Goal: Information Seeking & Learning: Learn about a topic

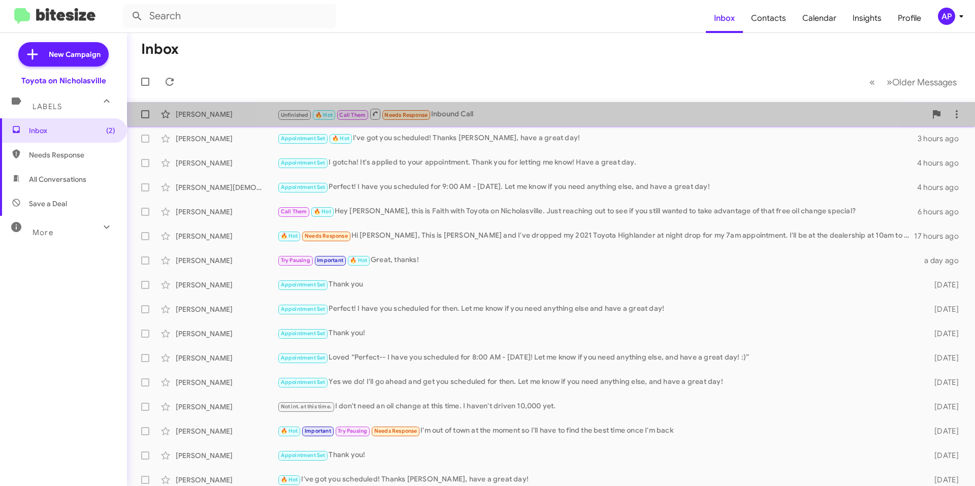
click at [569, 114] on div "Unfinished 🔥 Hot Call Them Needs Response Inbound Call" at bounding box center [601, 114] width 649 height 13
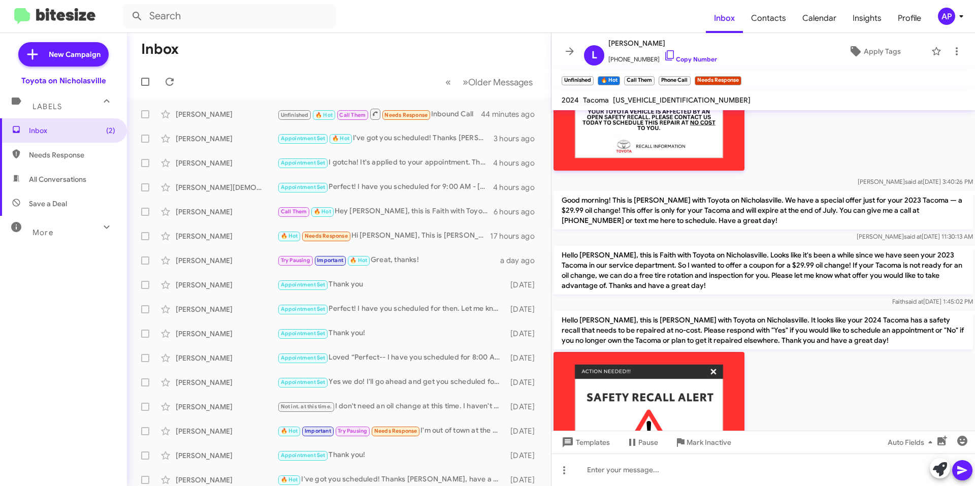
scroll to position [696, 0]
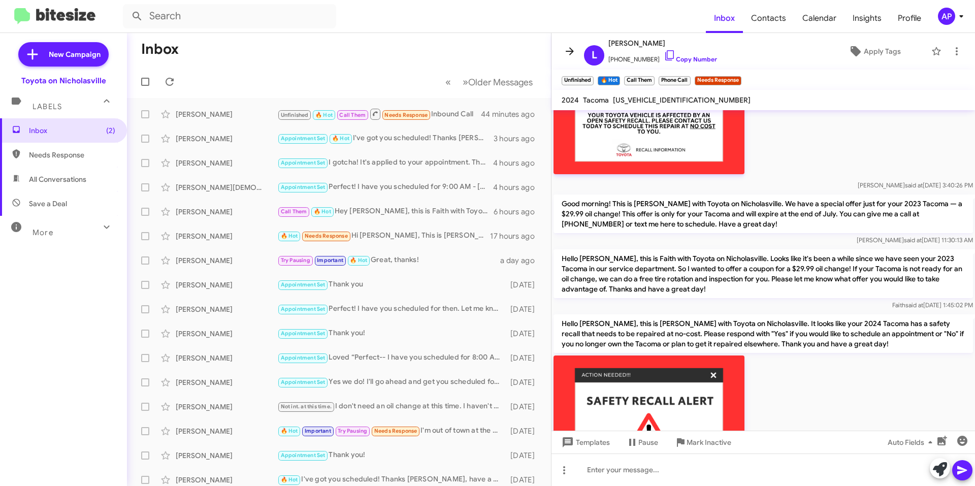
click at [564, 53] on icon at bounding box center [570, 51] width 12 height 12
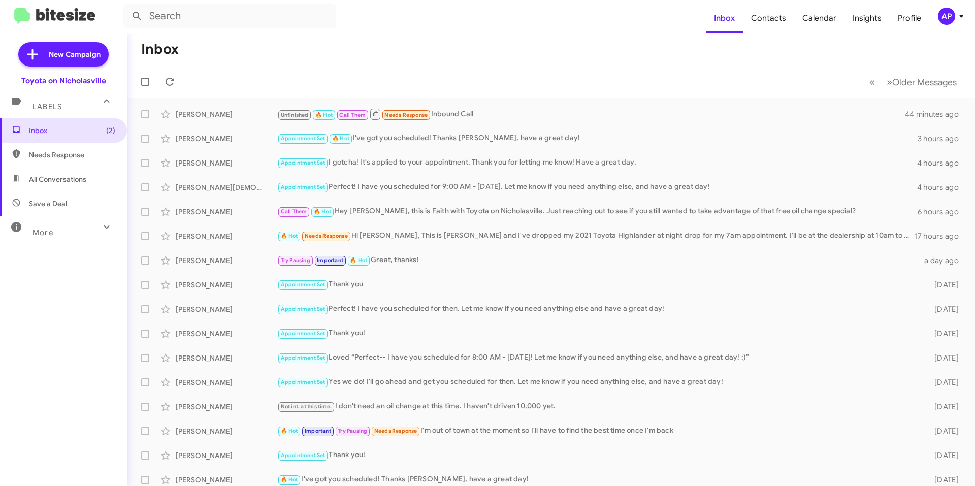
click at [82, 181] on span "All Conversations" at bounding box center [57, 179] width 57 height 10
type input "in:all-conversations"
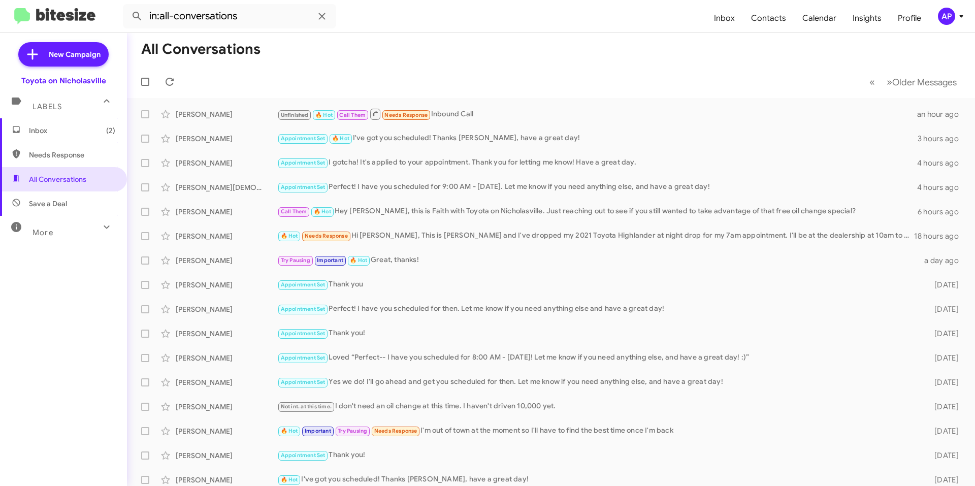
click at [60, 128] on span "Inbox (2)" at bounding box center [72, 130] width 86 height 10
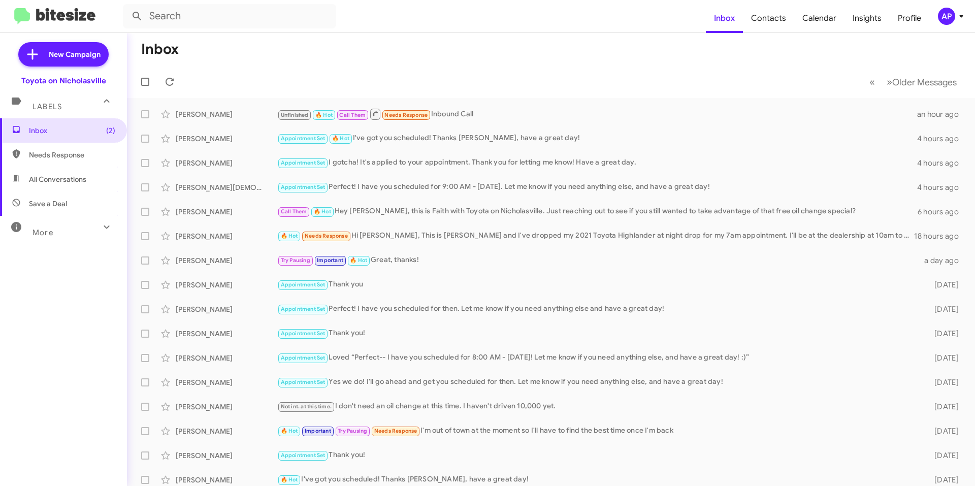
click at [276, 54] on mat-toolbar-row "Inbox" at bounding box center [551, 49] width 848 height 32
click at [90, 184] on span "All Conversations" at bounding box center [63, 179] width 127 height 24
type input "in:all-conversations"
